Goal: Find contact information: Obtain details needed to contact an individual or organization

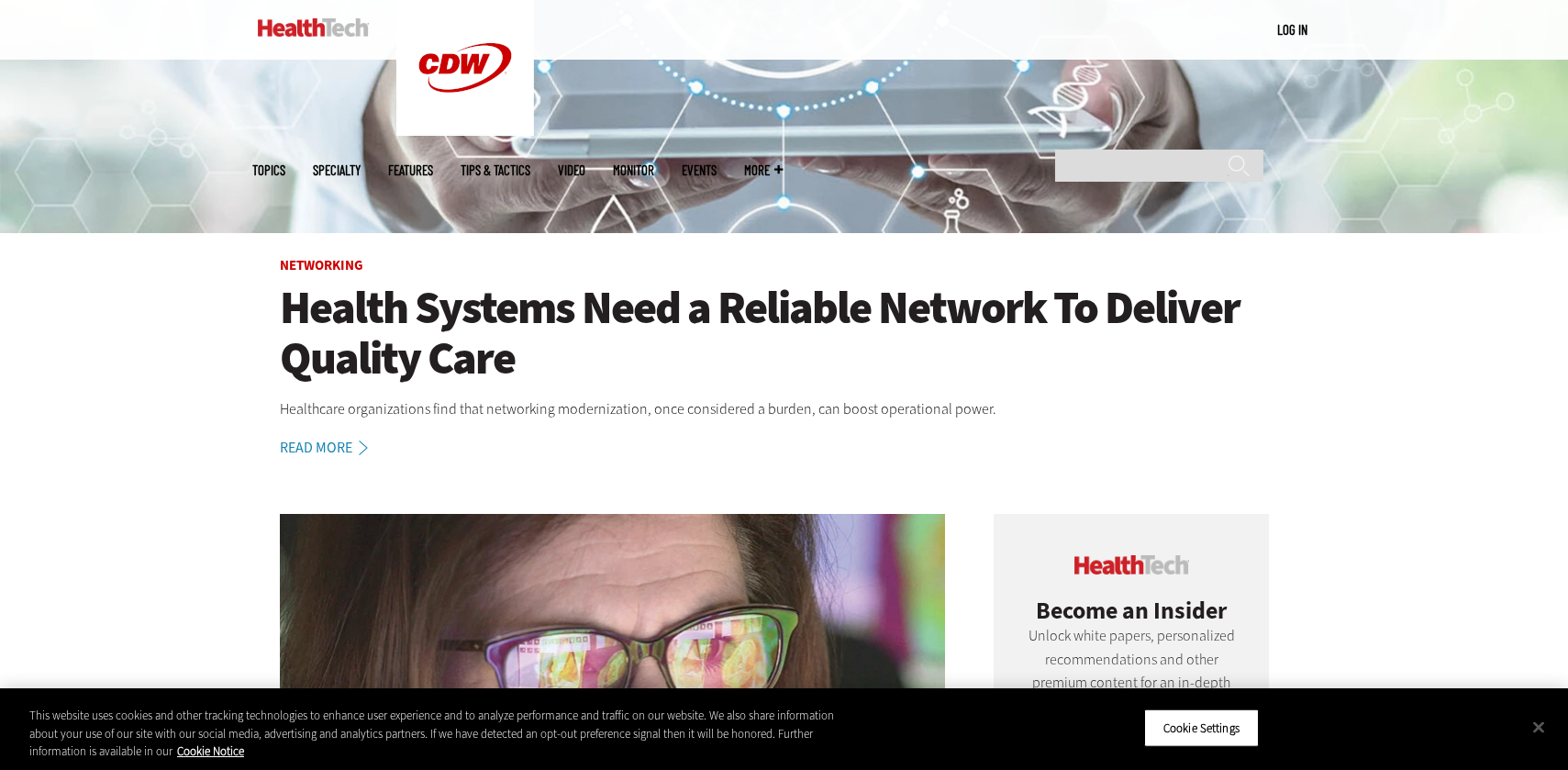
scroll to position [488, 0]
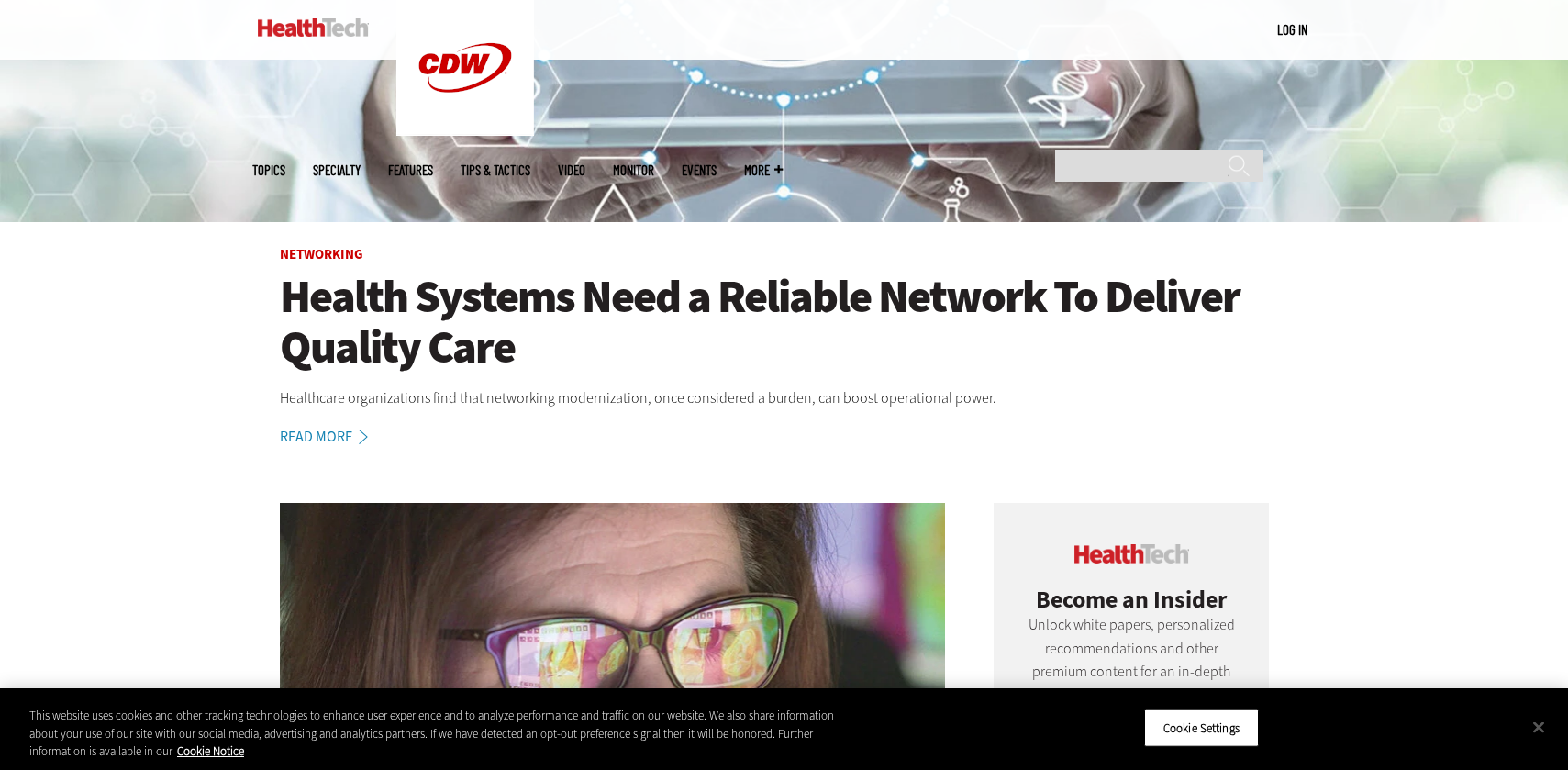
click at [283, 11] on link at bounding box center [313, 27] width 111 height 55
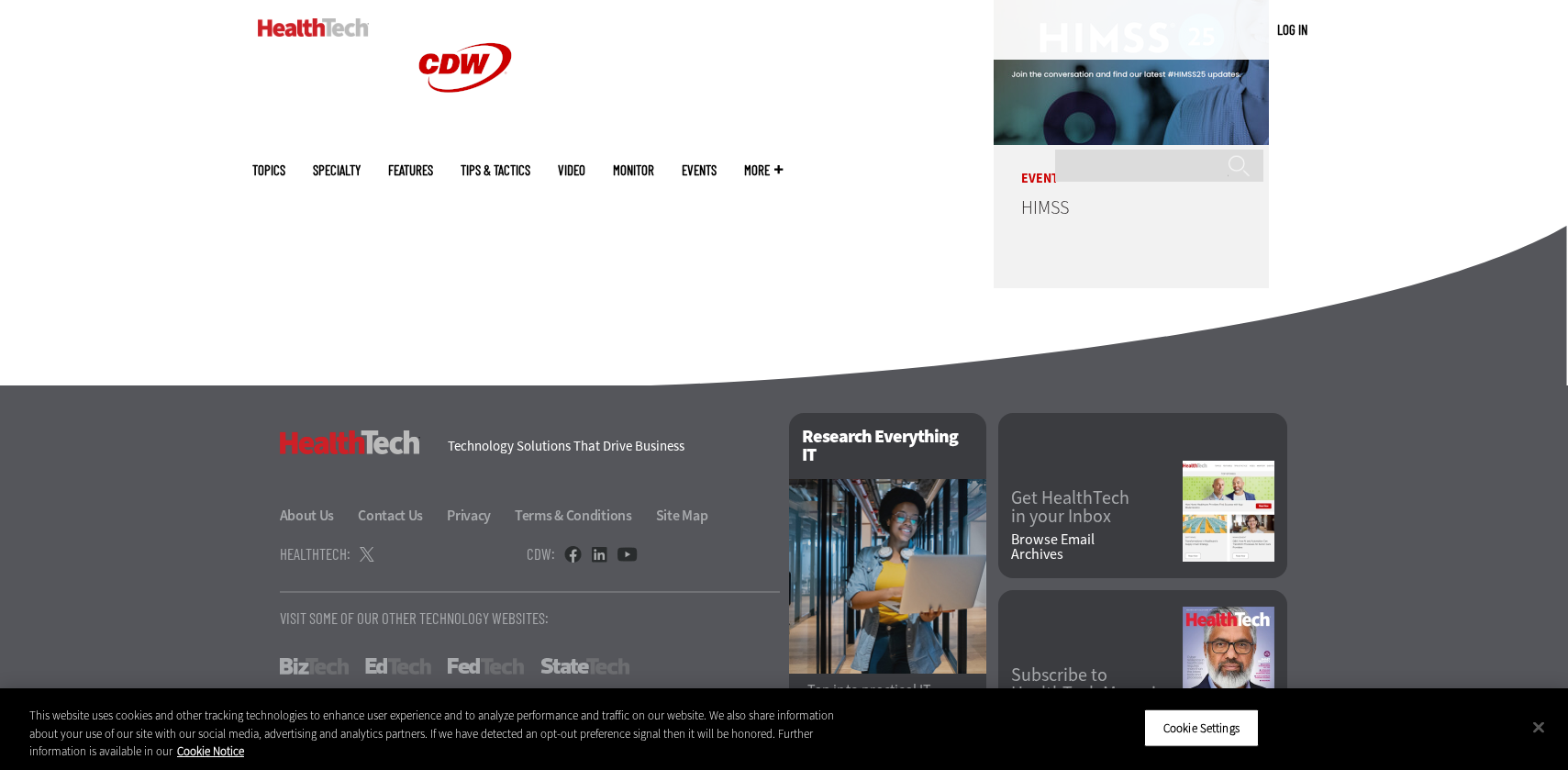
scroll to position [4672, 0]
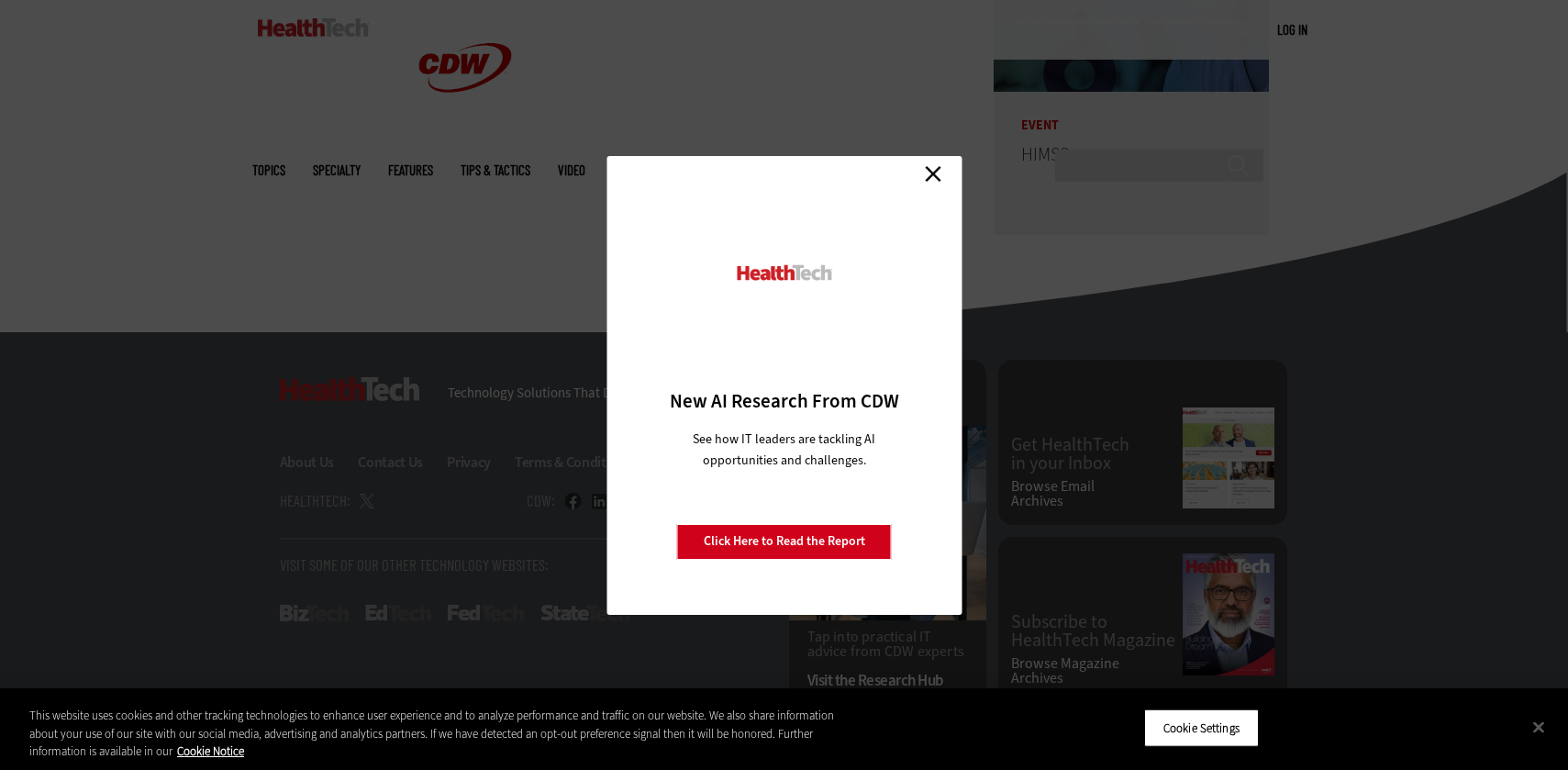
click at [934, 179] on link "Close" at bounding box center [933, 175] width 27 height 27
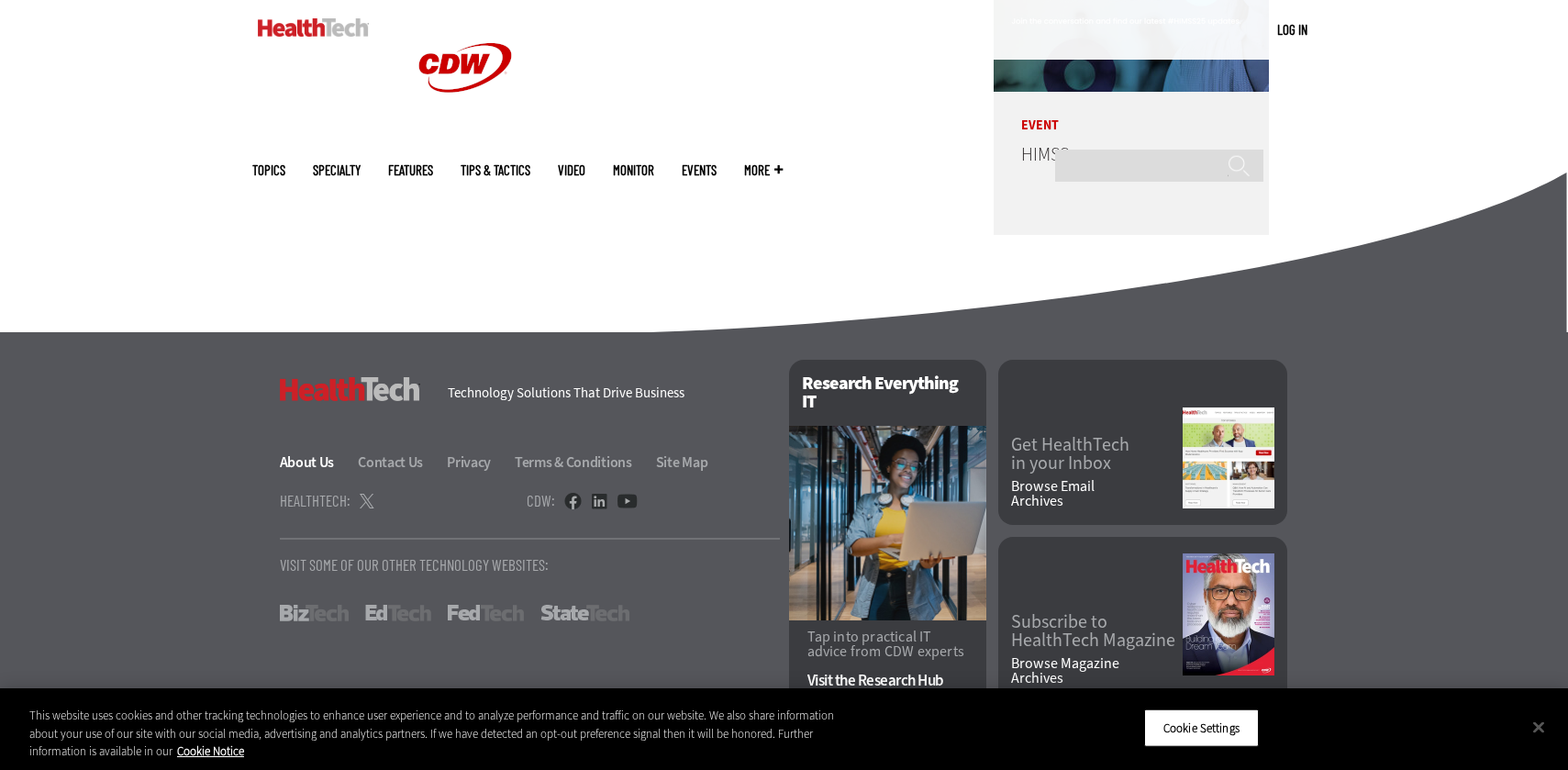
click at [317, 461] on link "About Us" at bounding box center [318, 463] width 76 height 20
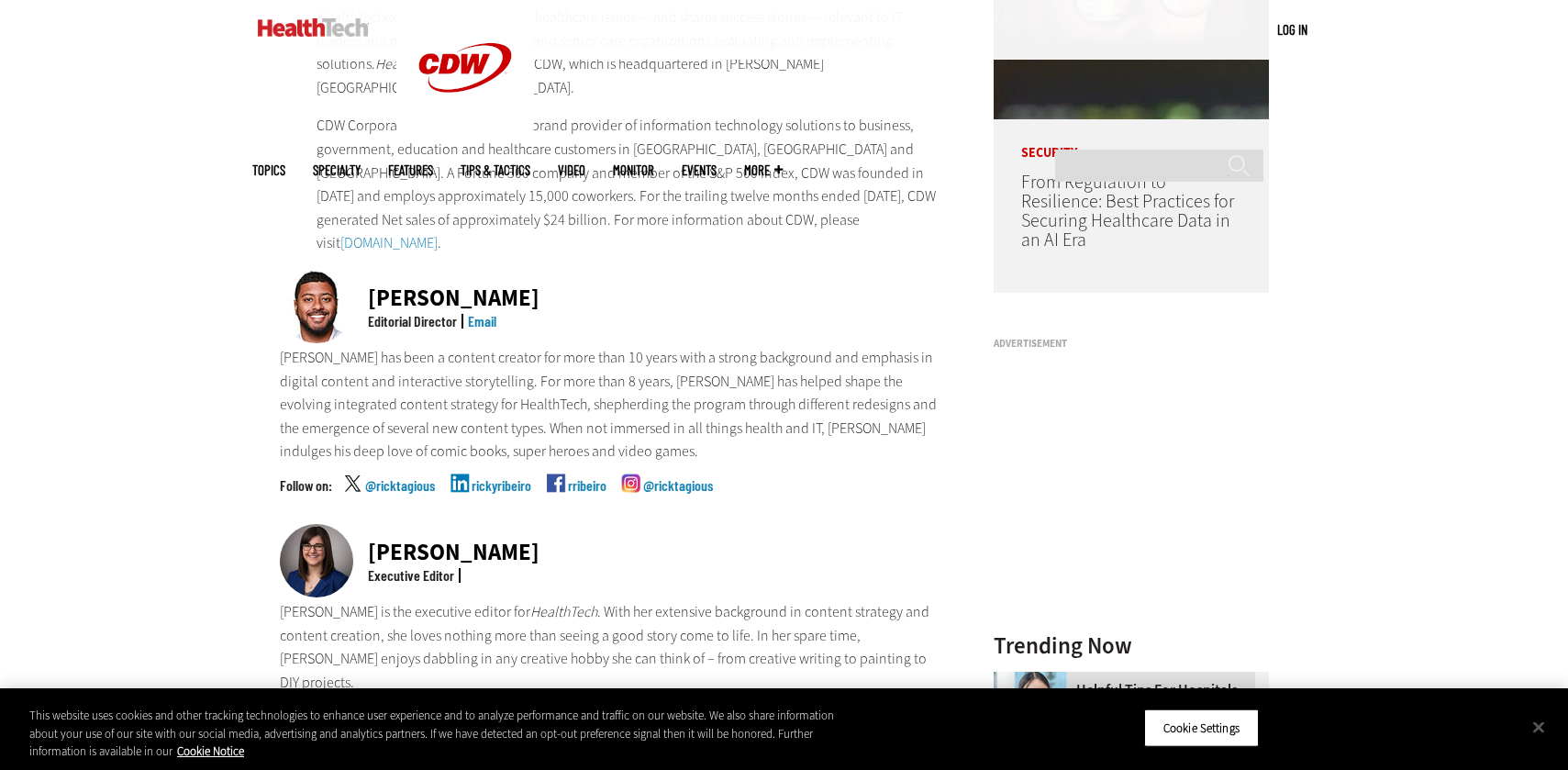
scroll to position [313, 0]
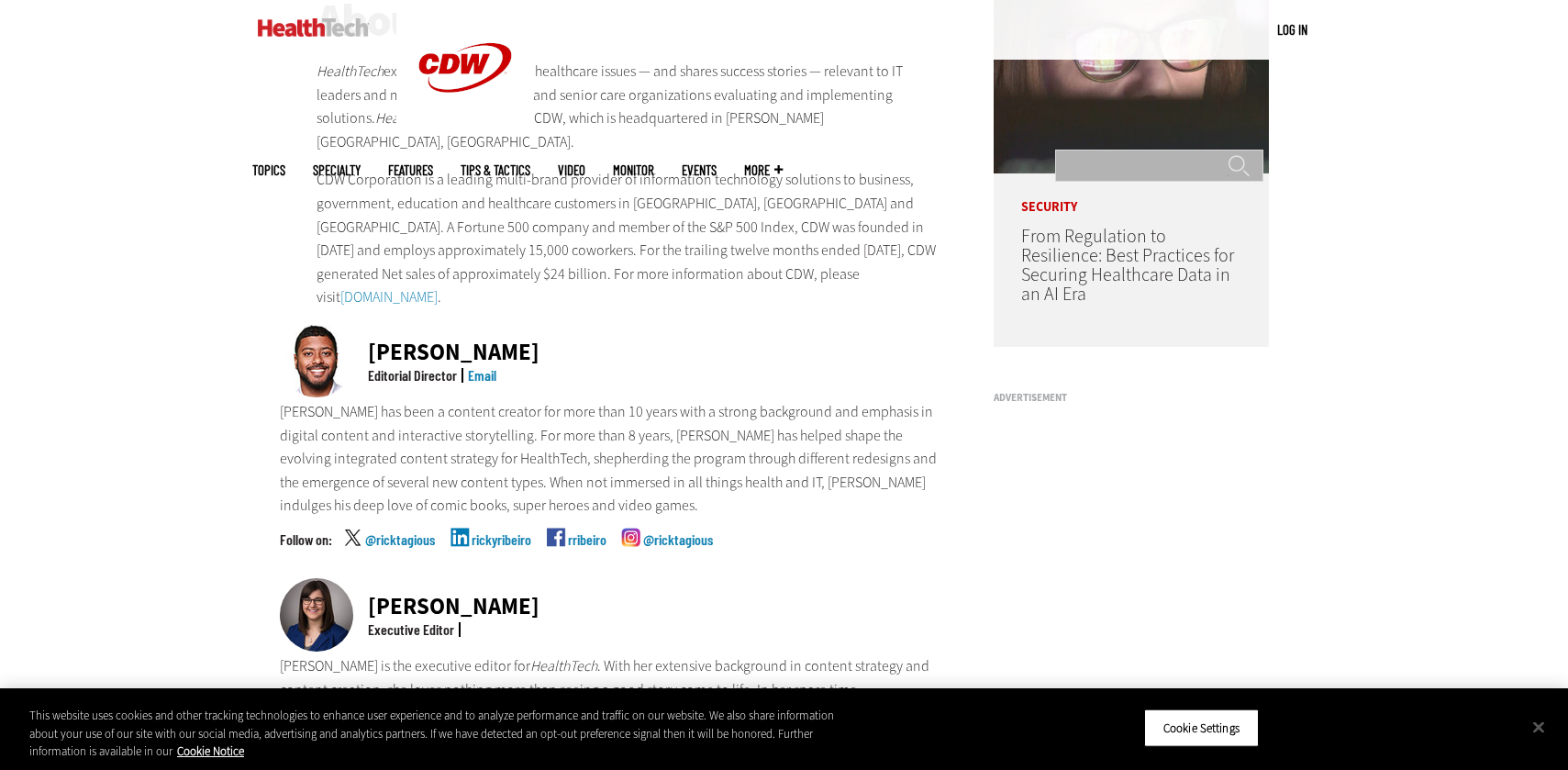
click at [1145, 149] on input "Search" at bounding box center [1158, 165] width 208 height 32
type input "*******"
click at [1227, 154] on input "******" at bounding box center [1238, 173] width 22 height 37
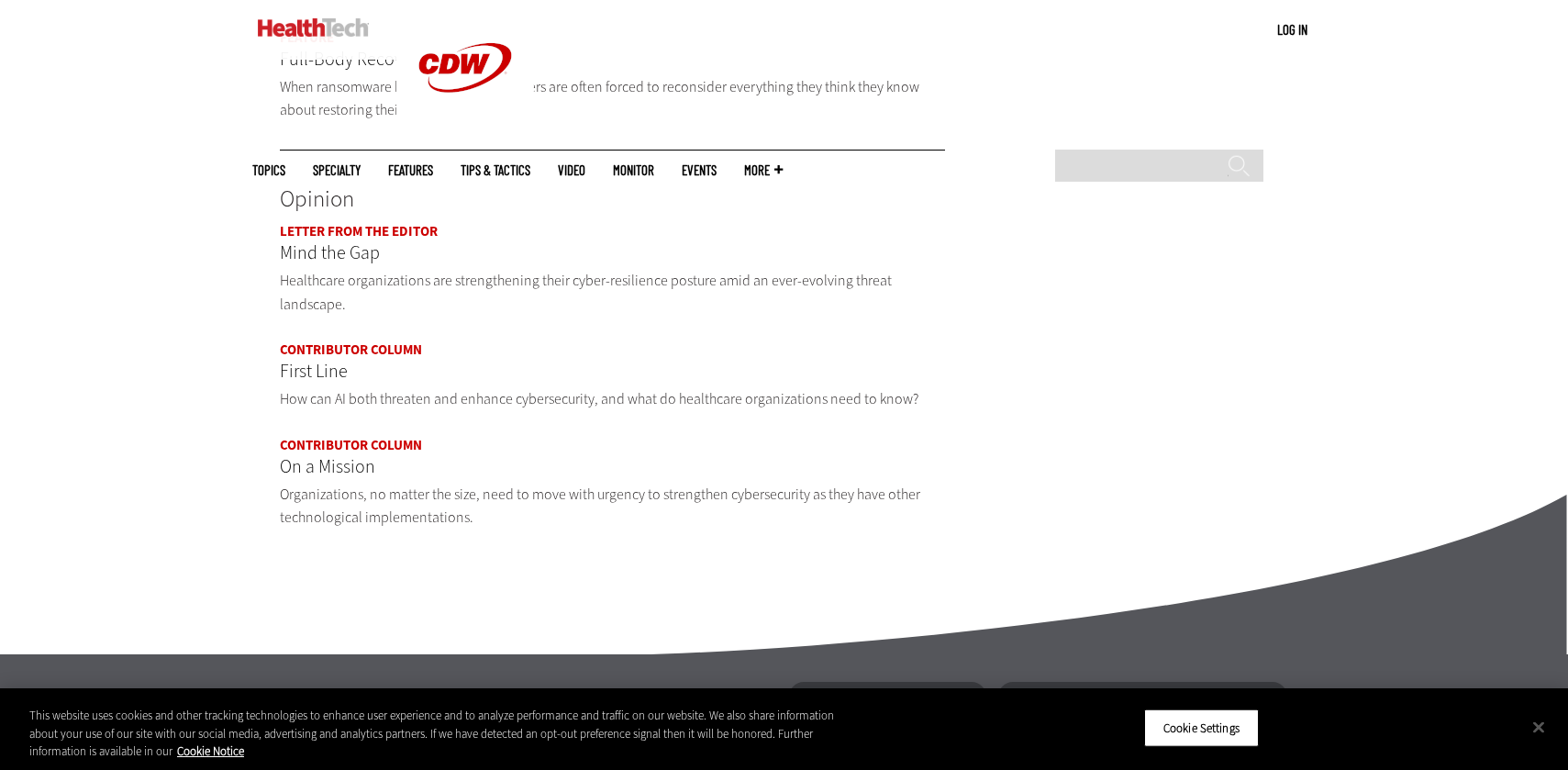
scroll to position [2103, 0]
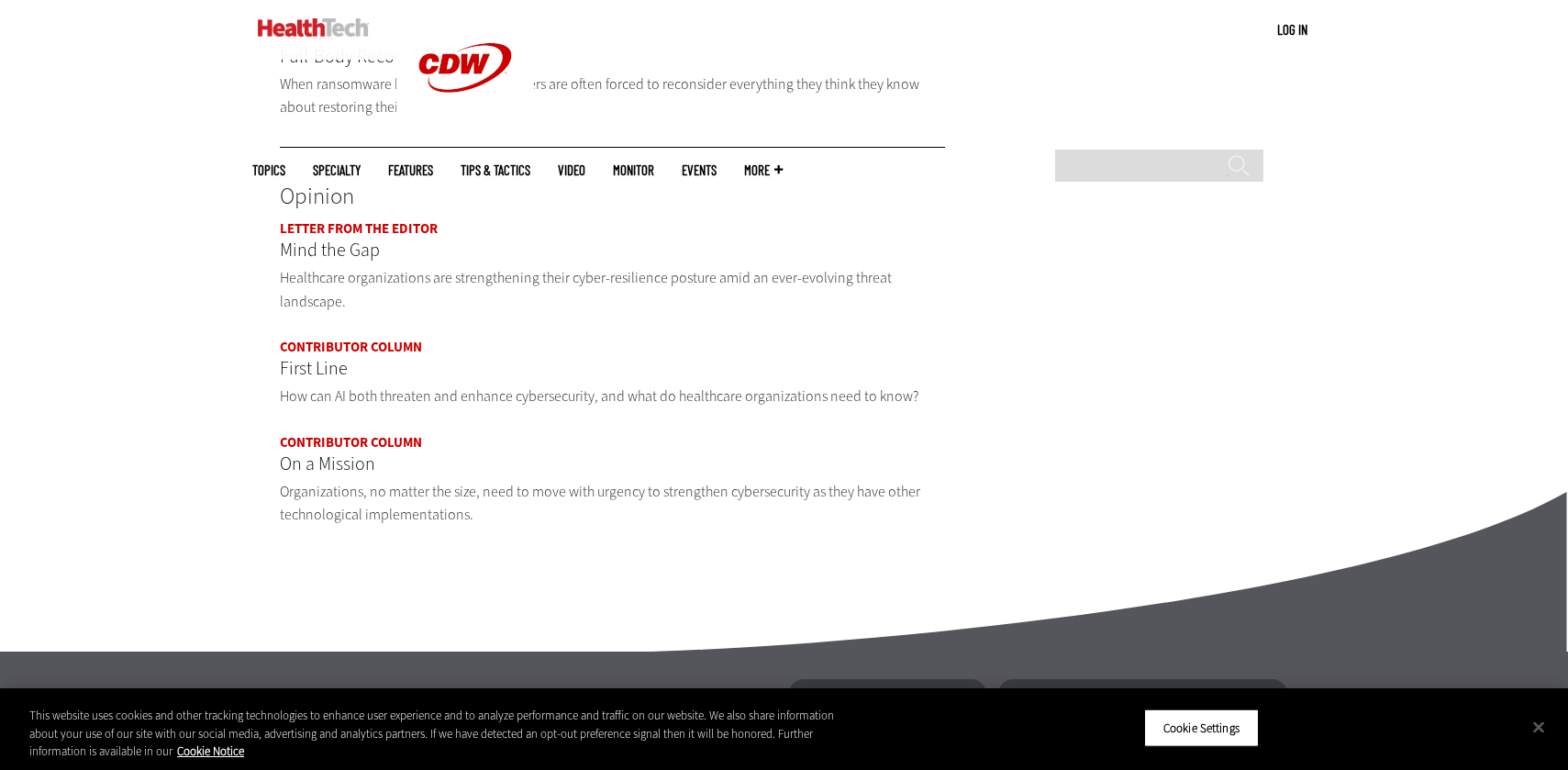
click at [367, 338] on link "Contributor Column" at bounding box center [351, 346] width 142 height 19
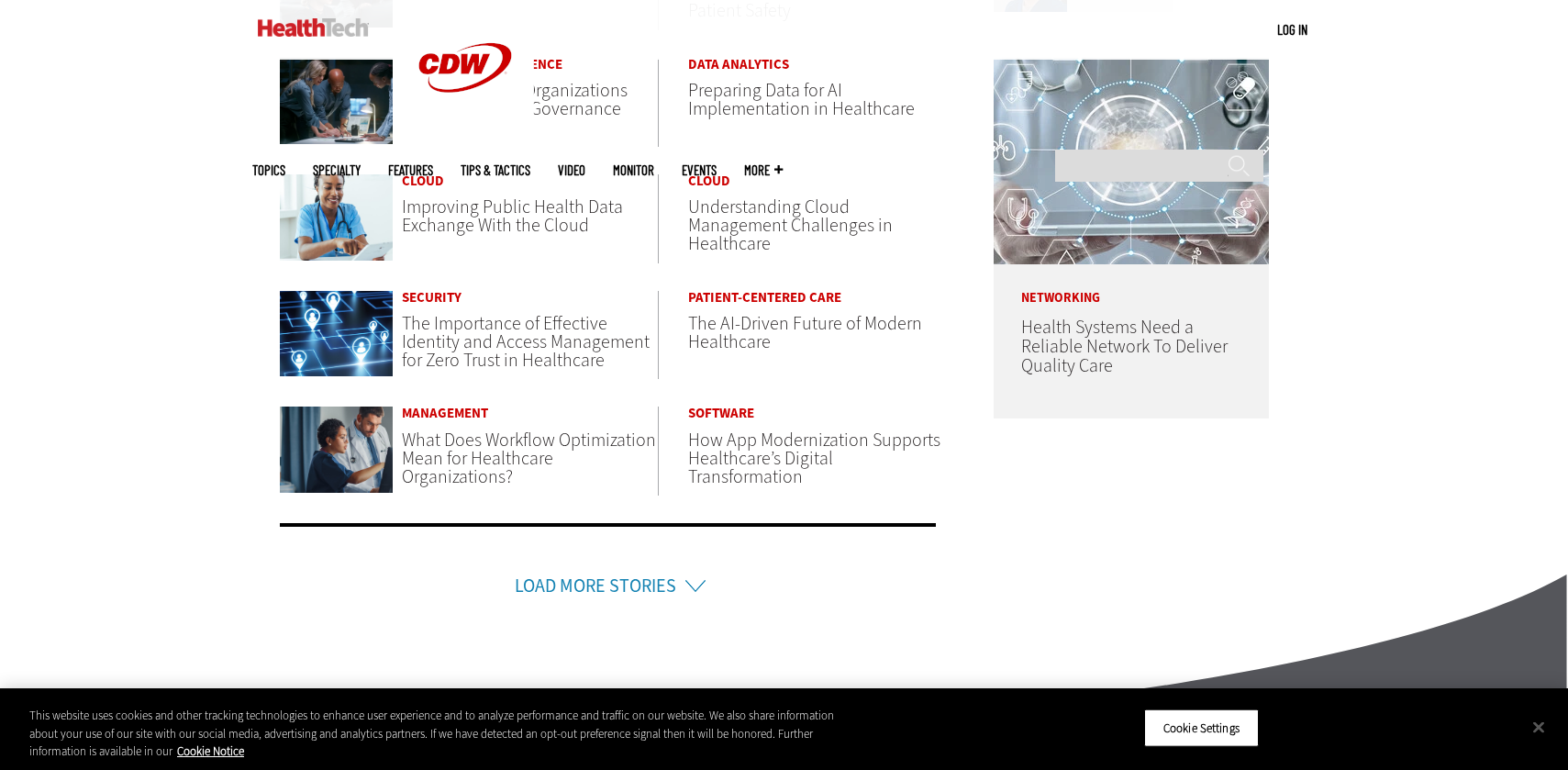
scroll to position [1002, 0]
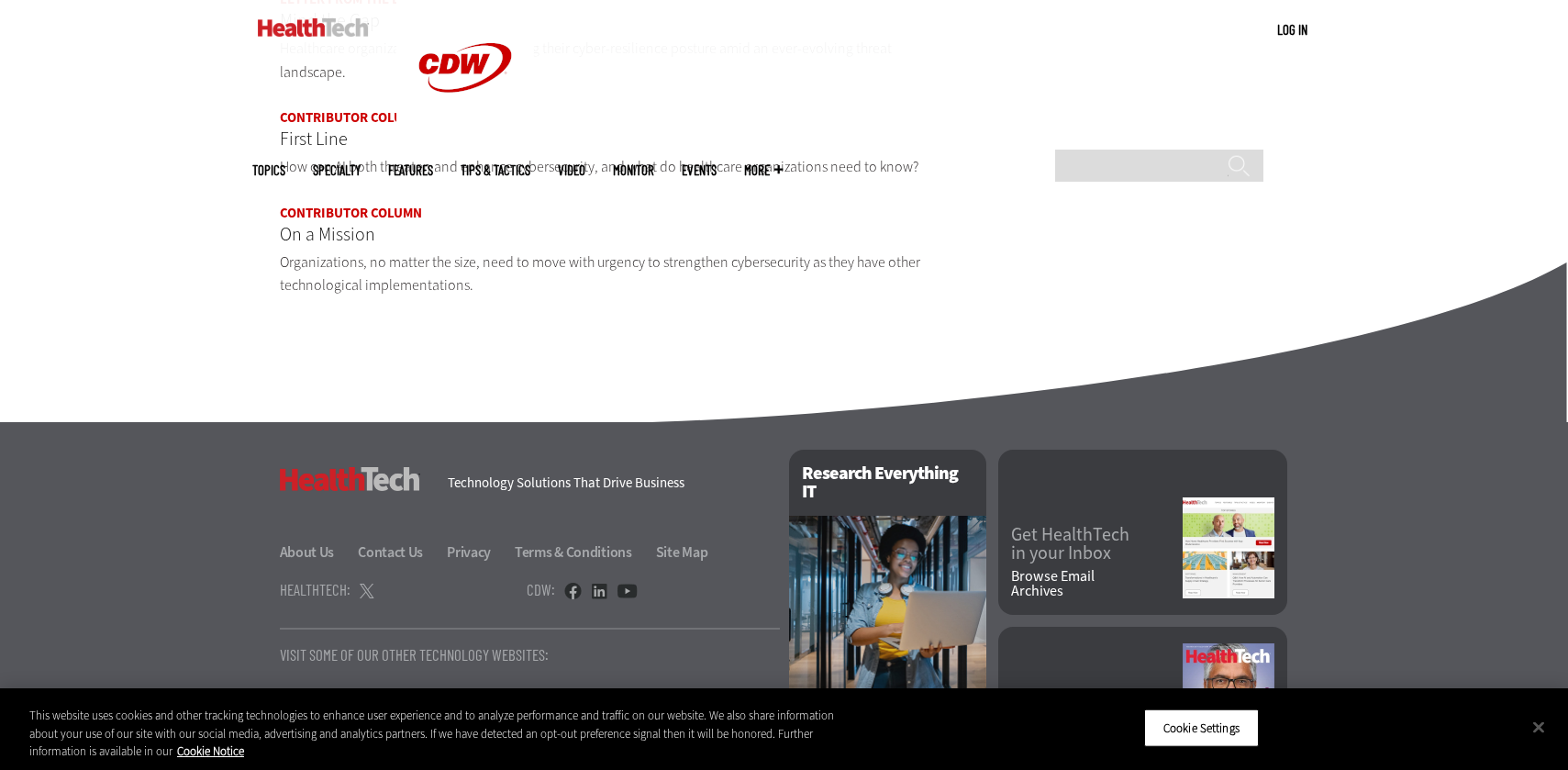
scroll to position [2334, 0]
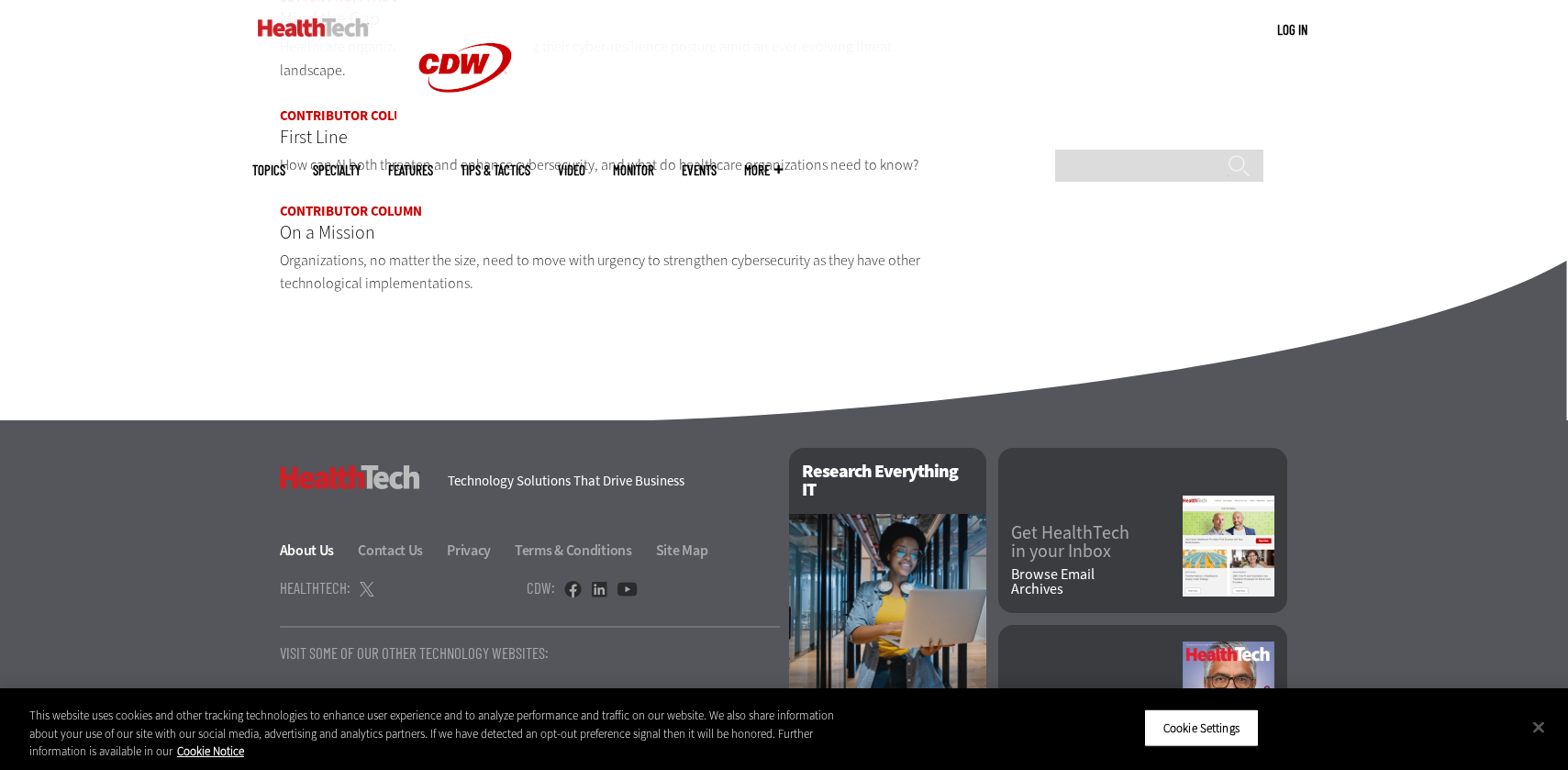
click at [326, 541] on link "About Us" at bounding box center [318, 550] width 76 height 20
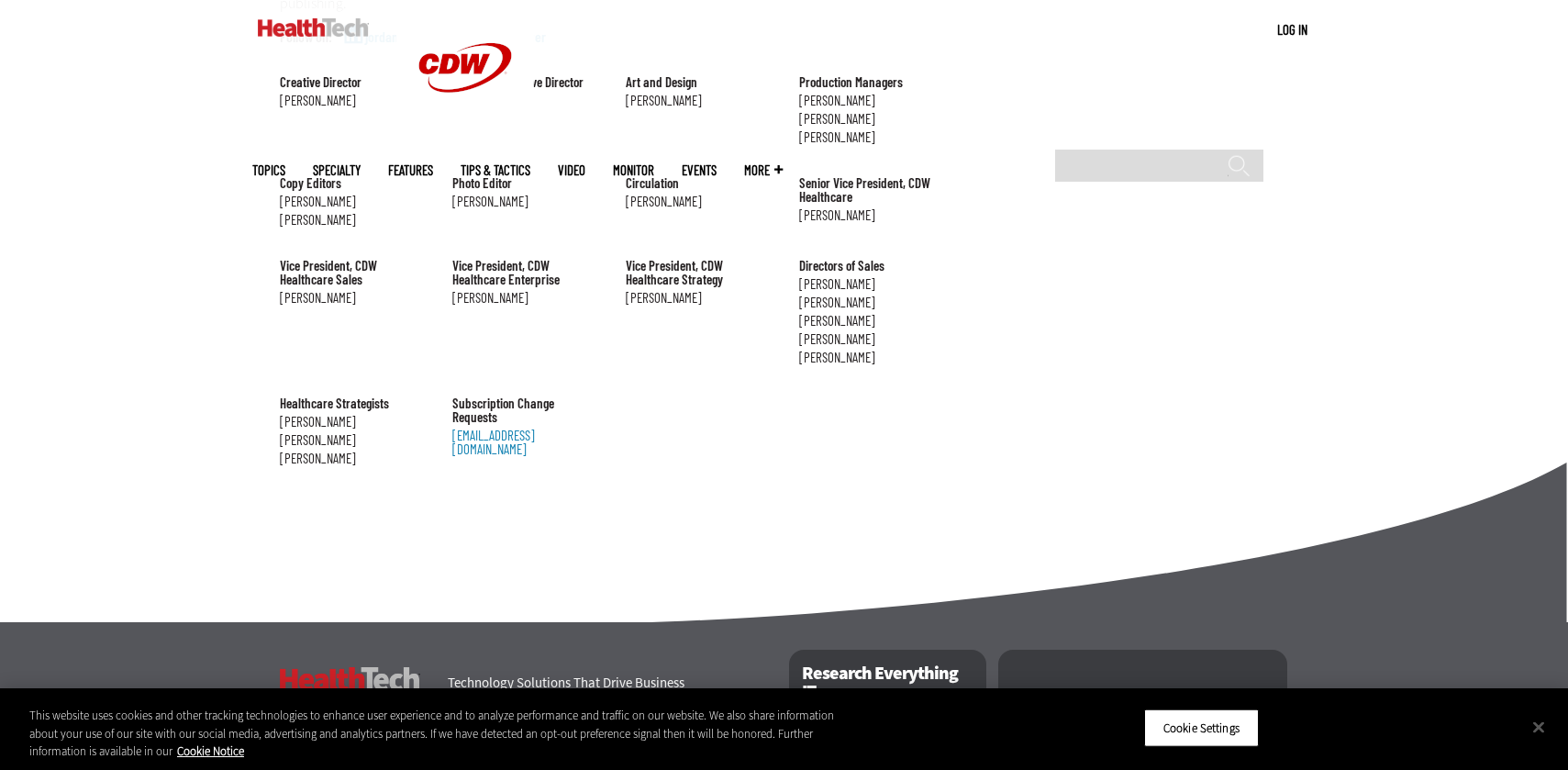
scroll to position [2123, 0]
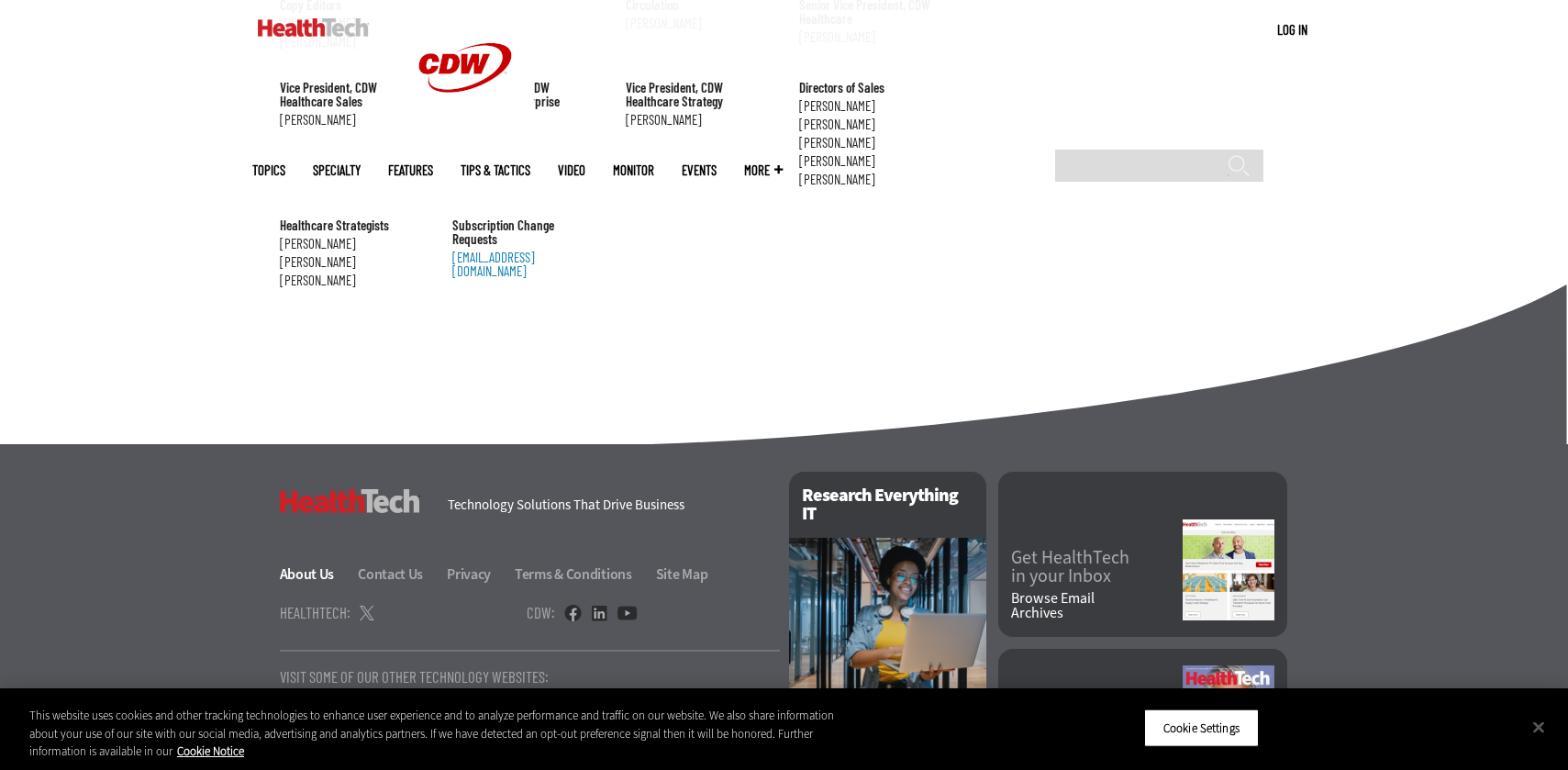
click at [314, 564] on link "About Us" at bounding box center [318, 574] width 76 height 20
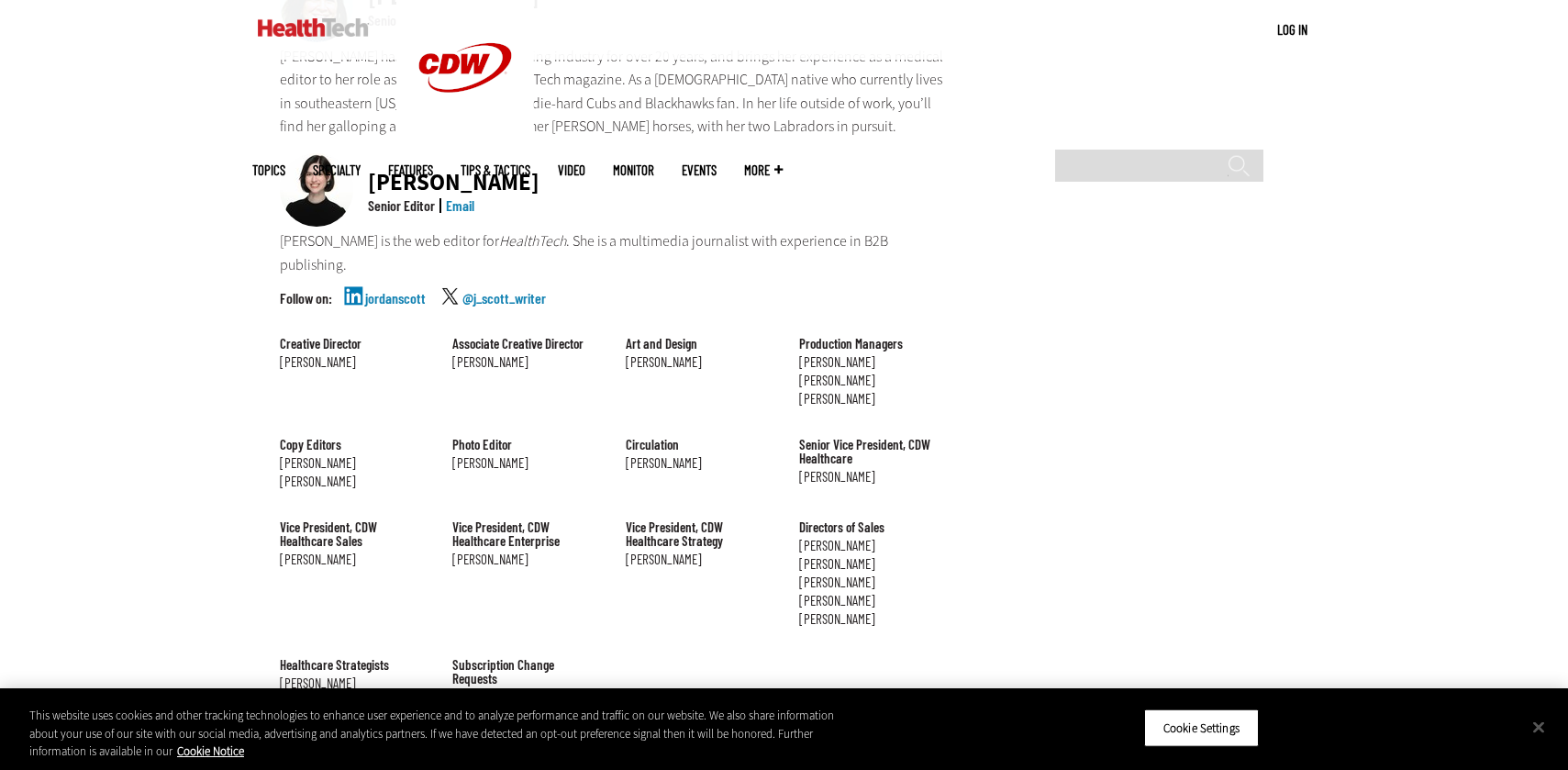
scroll to position [2123, 0]
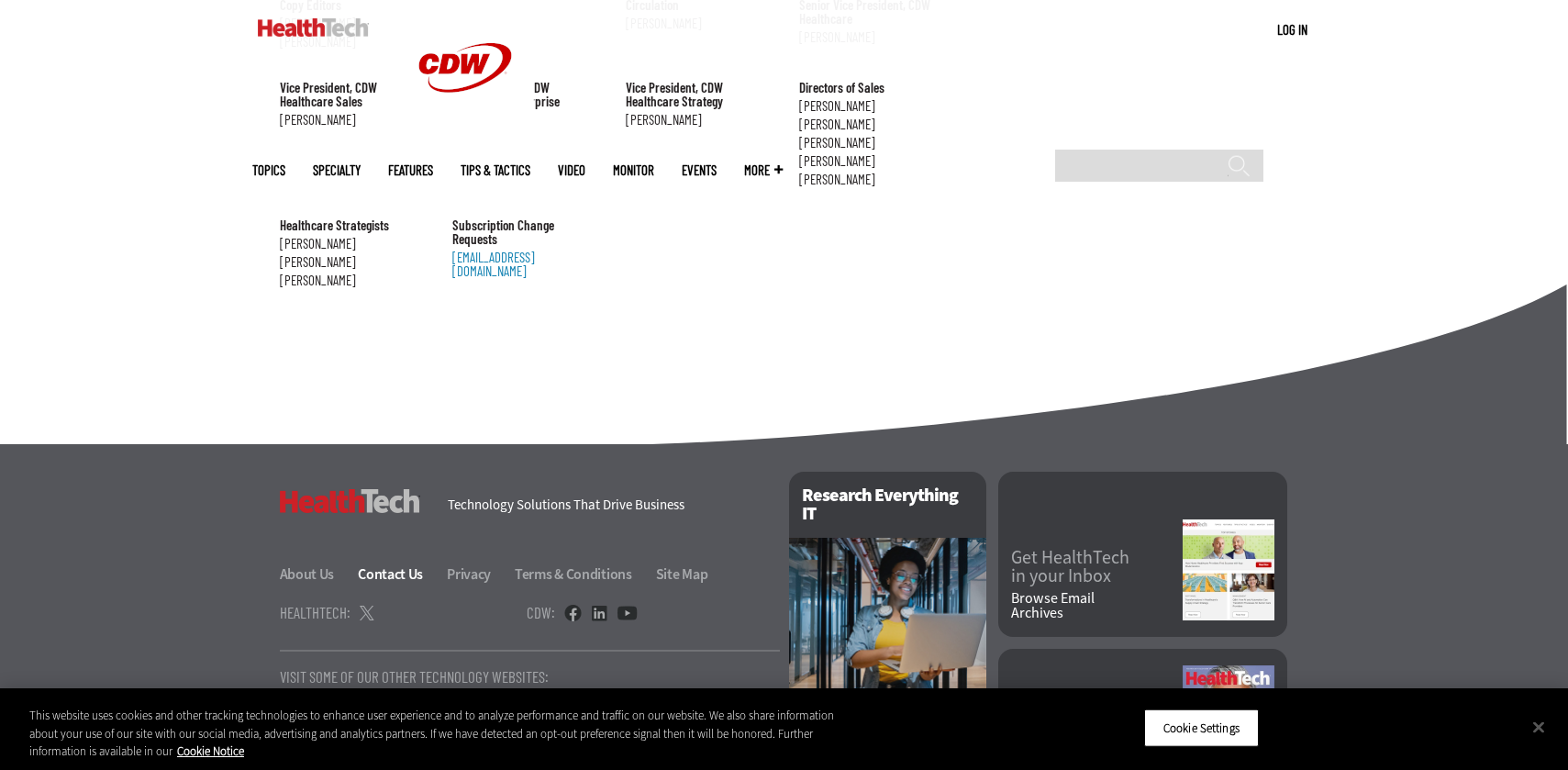
click at [385, 564] on link "Contact Us" at bounding box center [401, 574] width 86 height 20
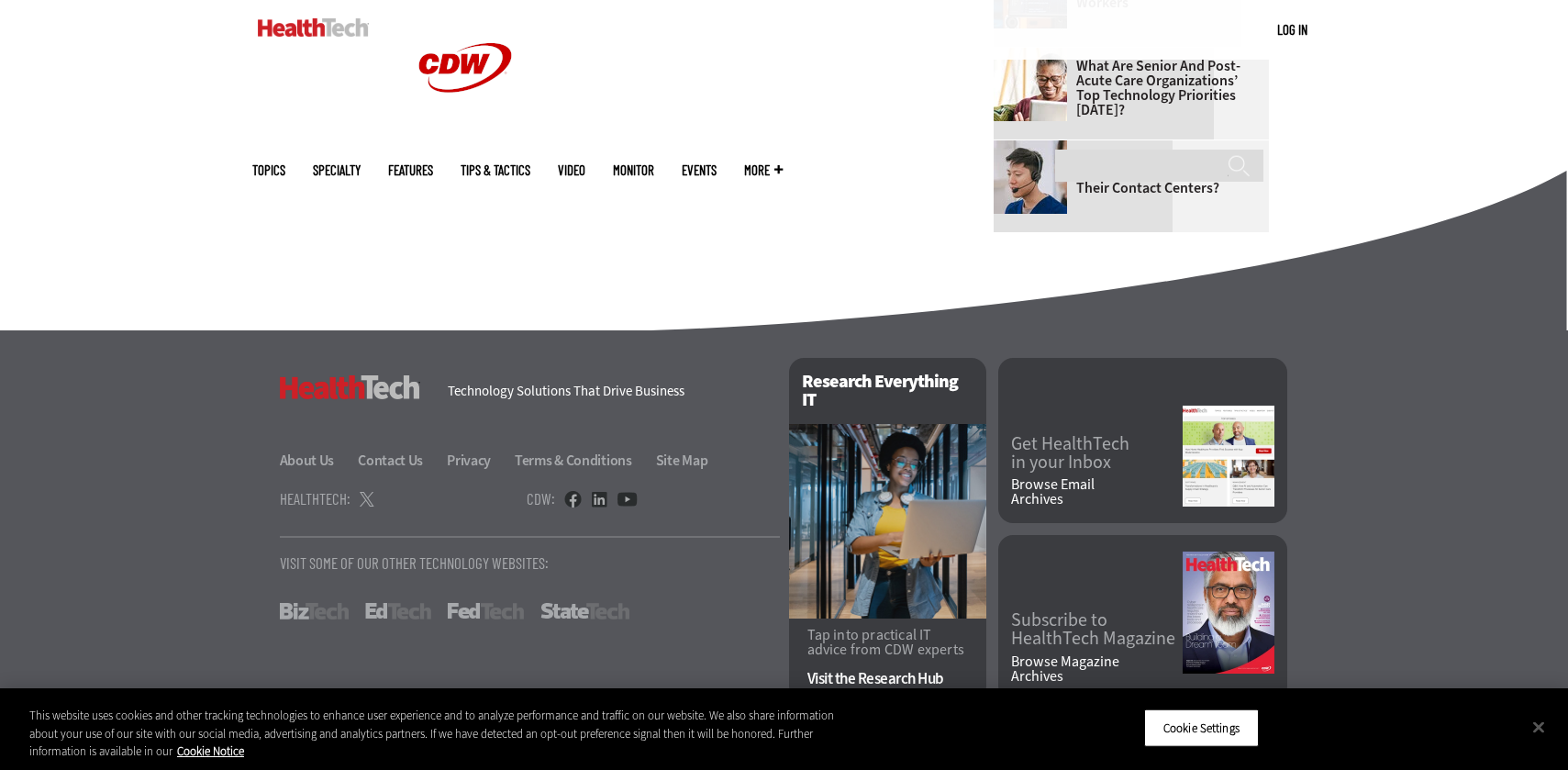
scroll to position [1236, 0]
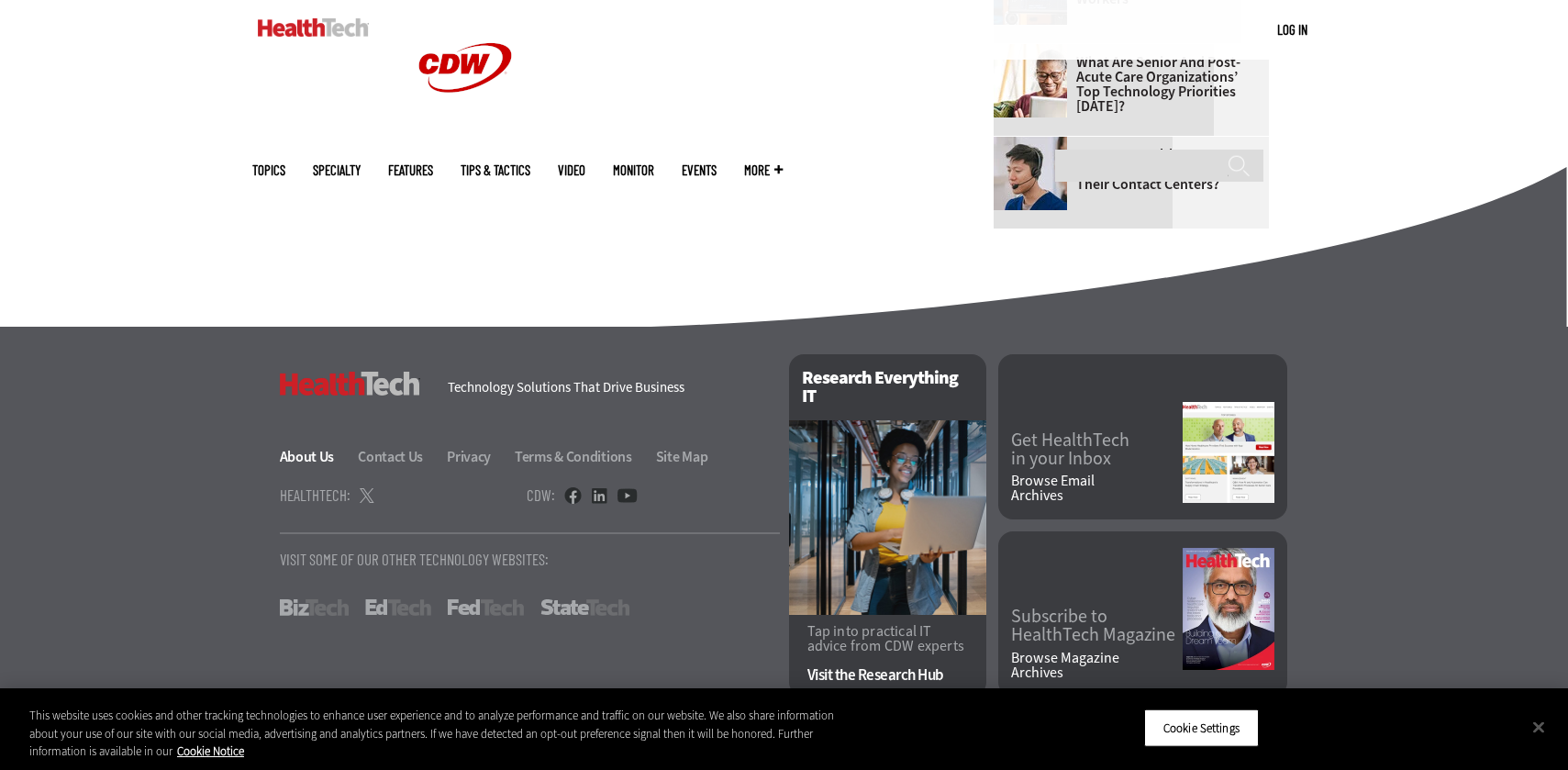
click at [315, 462] on link "About Us" at bounding box center [318, 457] width 76 height 20
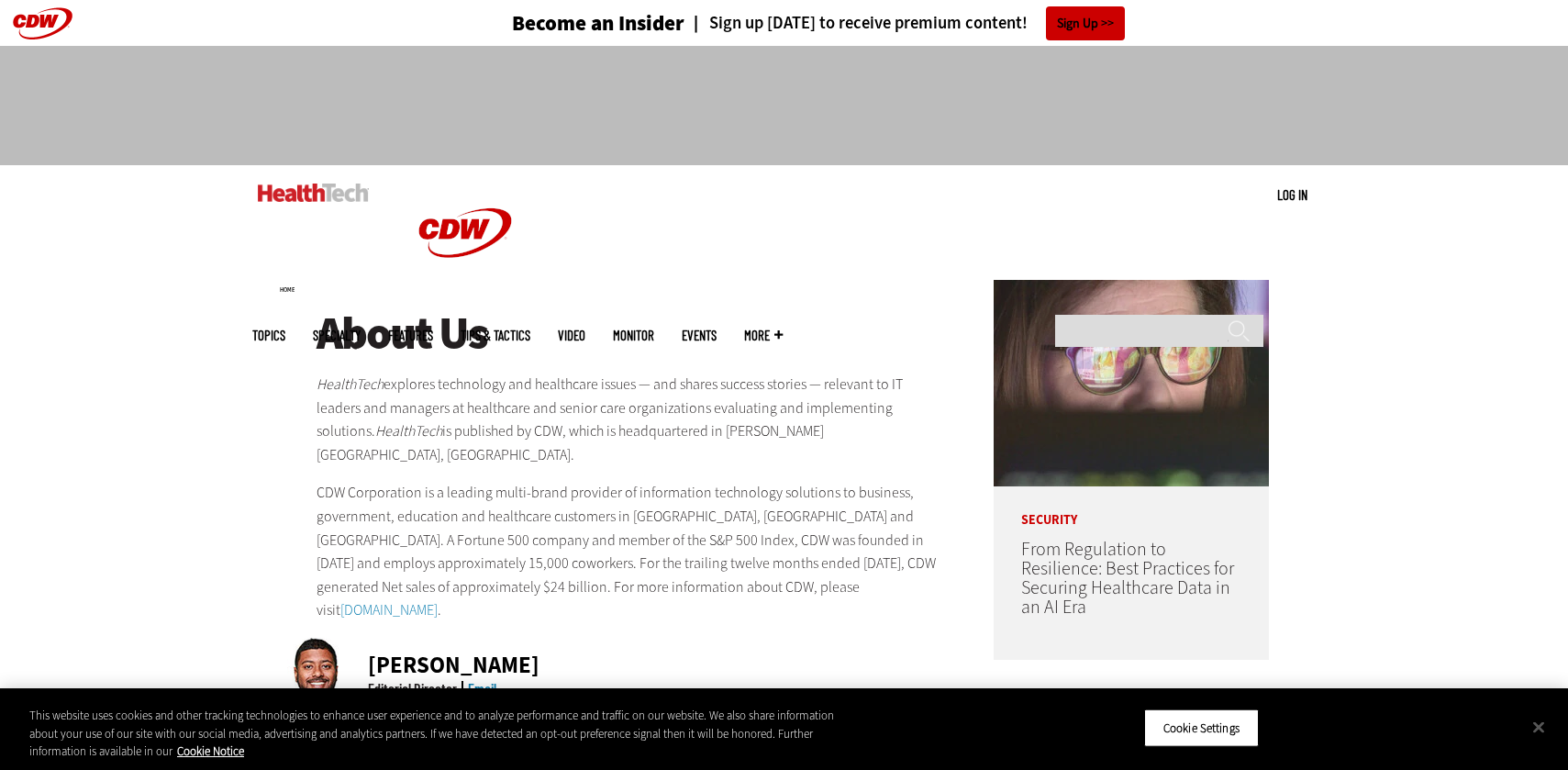
click at [395, 600] on link "[DOMAIN_NAME]" at bounding box center [389, 610] width 98 height 20
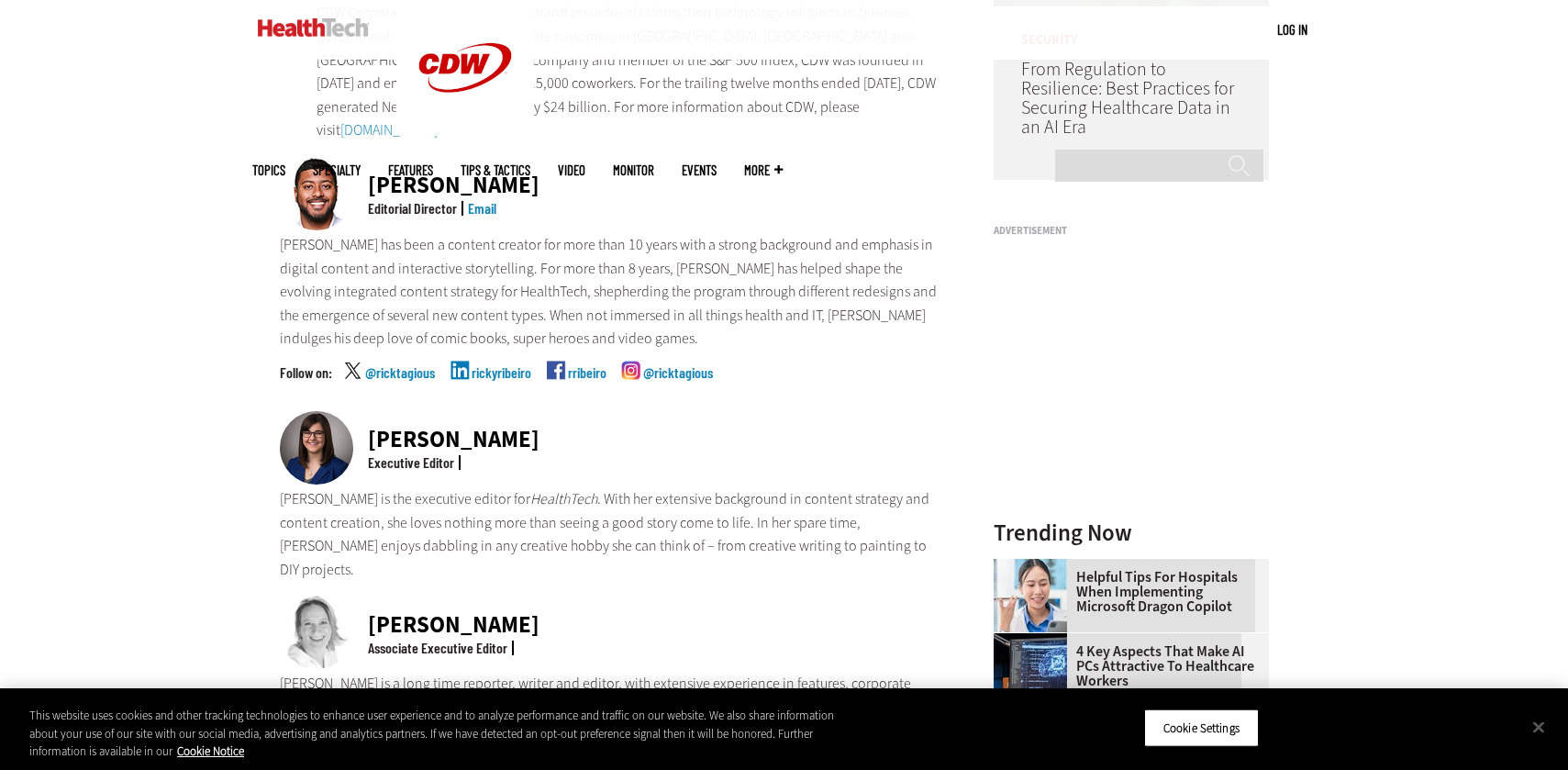
scroll to position [481, 0]
